Goal: Navigation & Orientation: Find specific page/section

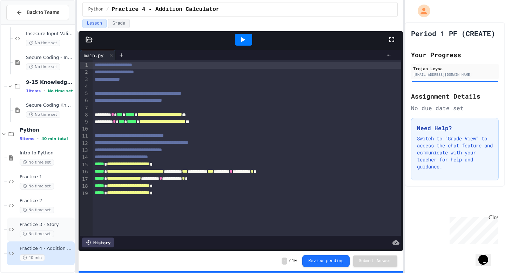
click at [59, 218] on div "Practice 3 - Story No time set" at bounding box center [41, 229] width 68 height 24
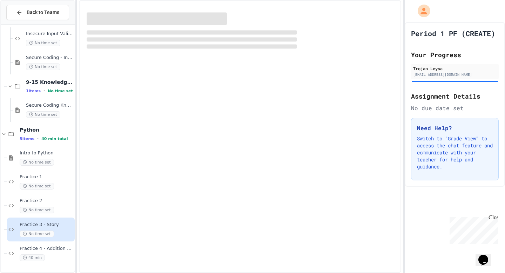
scroll to position [68, 0]
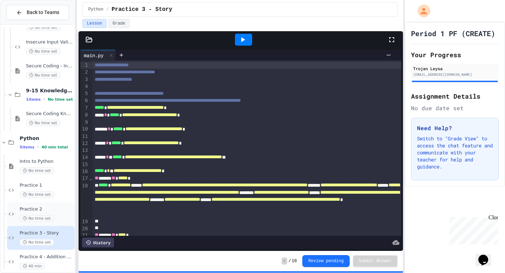
click at [64, 211] on span "Practice 2" at bounding box center [47, 209] width 54 height 6
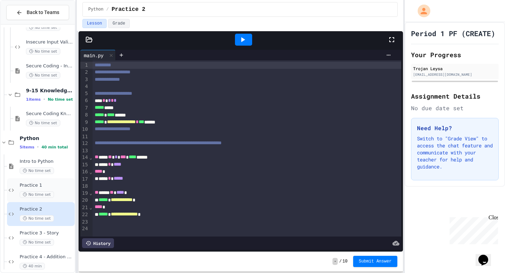
click at [47, 191] on span "No time set" at bounding box center [37, 194] width 34 height 7
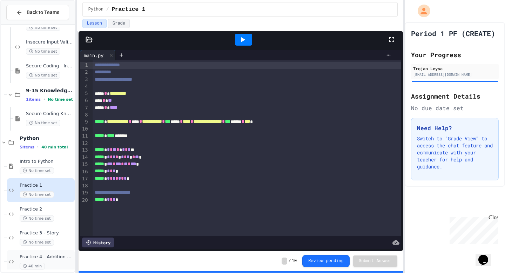
click at [71, 255] on span "Practice 4 - Addition Calculator" at bounding box center [47, 257] width 54 height 6
